Goal: Find contact information: Find contact information

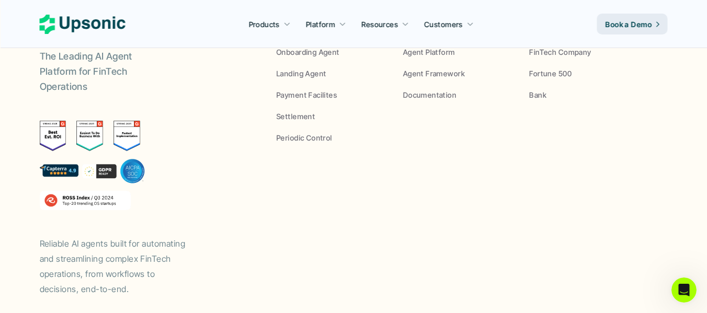
scroll to position [4057, 0]
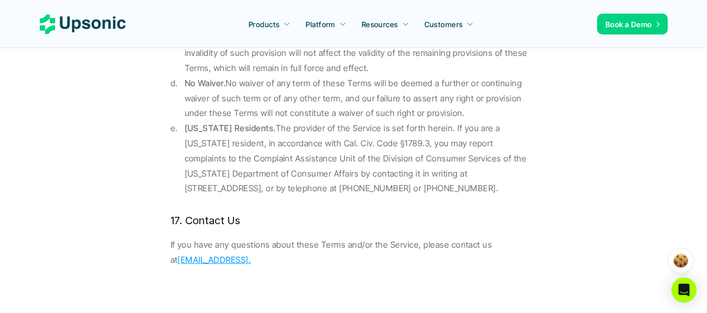
scroll to position [11768, 0]
click at [236, 237] on p "If you have any questions about these Terms and/or the Service, please contact …" at bounding box center [354, 252] width 366 height 30
drag, startPoint x: 236, startPoint y: 154, endPoint x: 212, endPoint y: 155, distance: 24.6
click at [212, 237] on p "If you have any questions about these Terms and/or the Service, please contact …" at bounding box center [354, 252] width 366 height 30
copy link "[URL]."
